Goal: Task Accomplishment & Management: Manage account settings

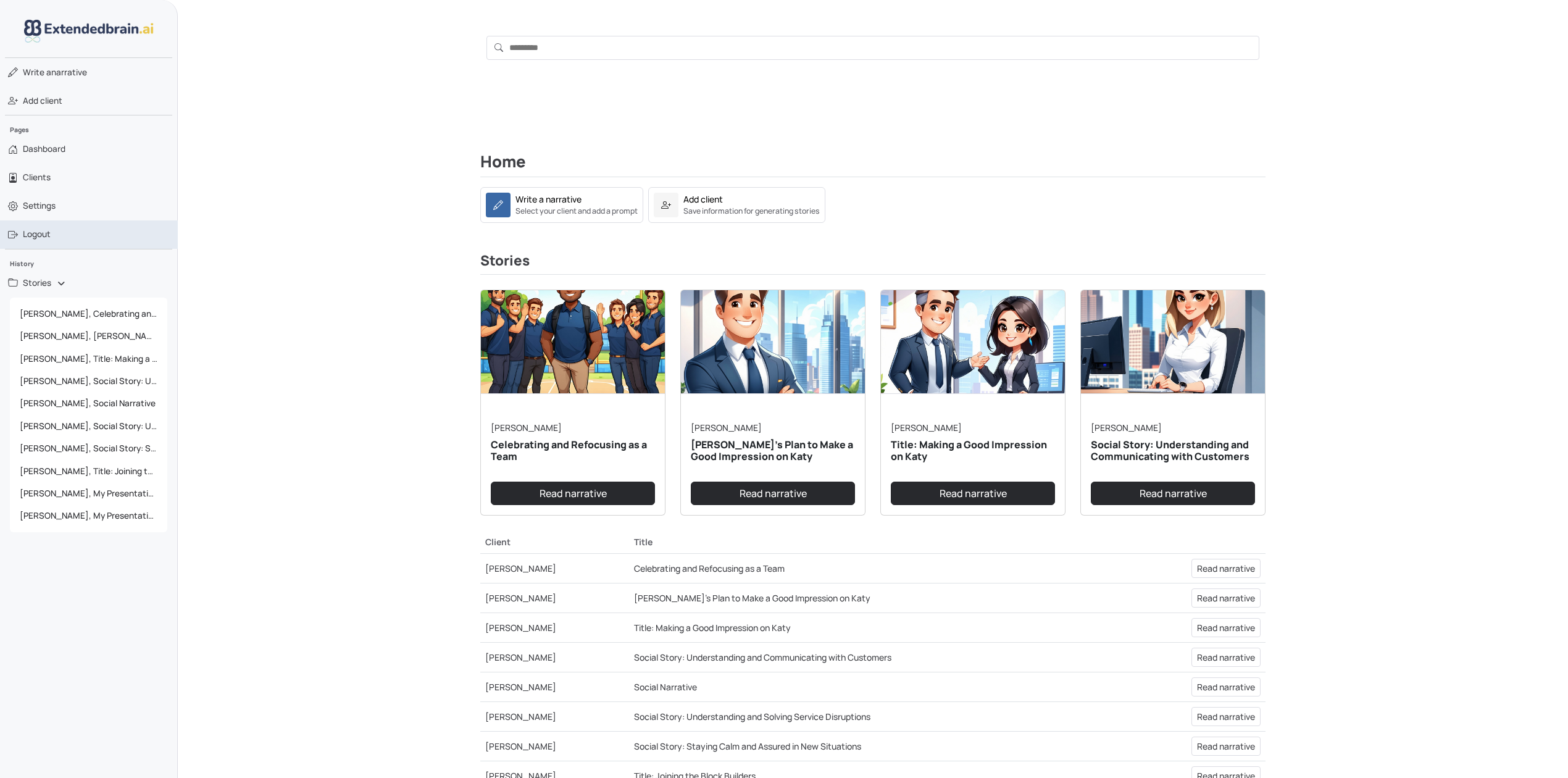
click at [39, 232] on span "Logout" at bounding box center [37, 234] width 28 height 13
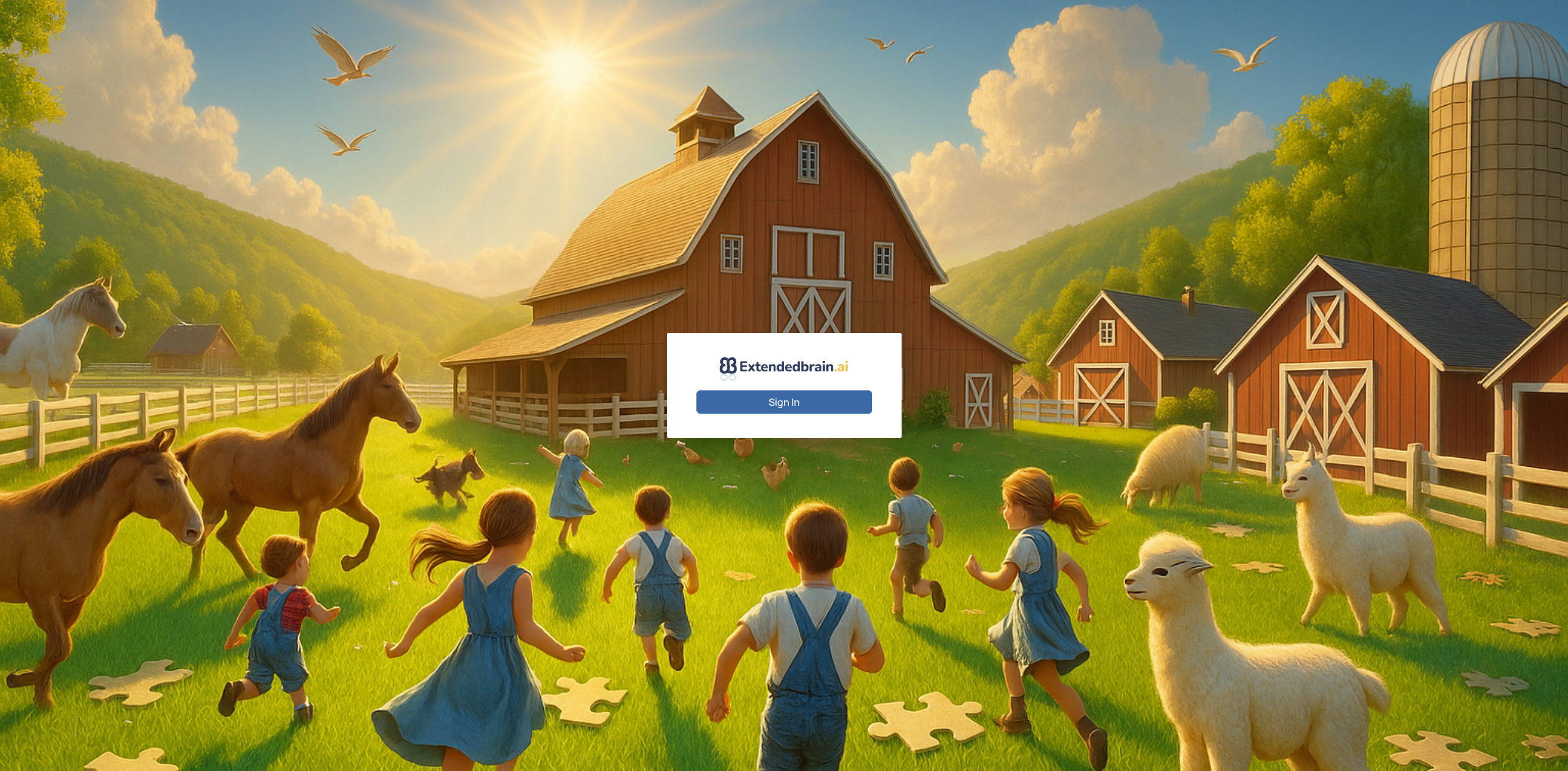
click at [816, 400] on button "Sign In" at bounding box center [784, 401] width 176 height 23
